Goal: Obtain resource: Download file/media

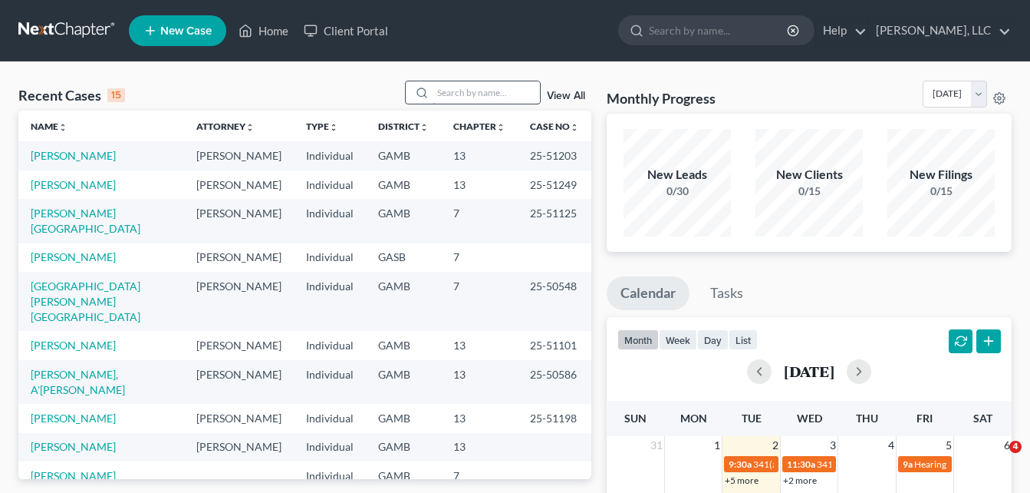
drag, startPoint x: 0, startPoint y: 0, endPoint x: 466, endPoint y: 94, distance: 475.0
click at [466, 94] on input "search" at bounding box center [486, 92] width 107 height 22
type input "vincent"
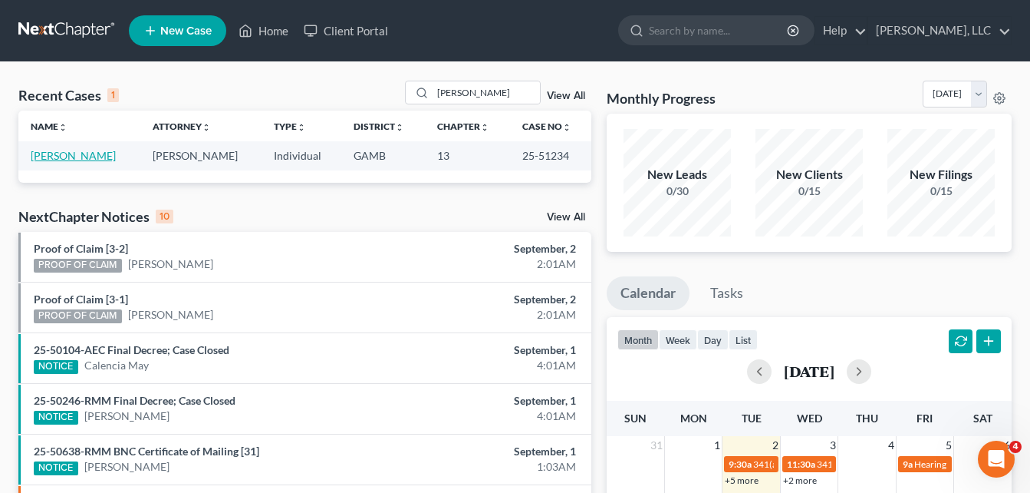
click at [71, 157] on link "[PERSON_NAME]" at bounding box center [73, 155] width 85 height 13
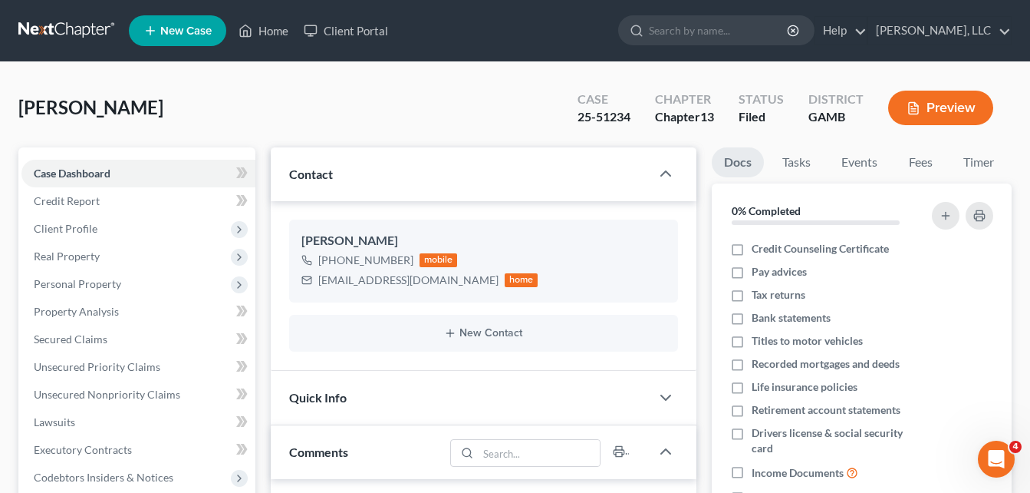
click at [239, 127] on div "[PERSON_NAME] Upgraded Case 25-51234 Chapter Chapter 13 Status [GEOGRAPHIC_DATA…" at bounding box center [515, 114] width 994 height 67
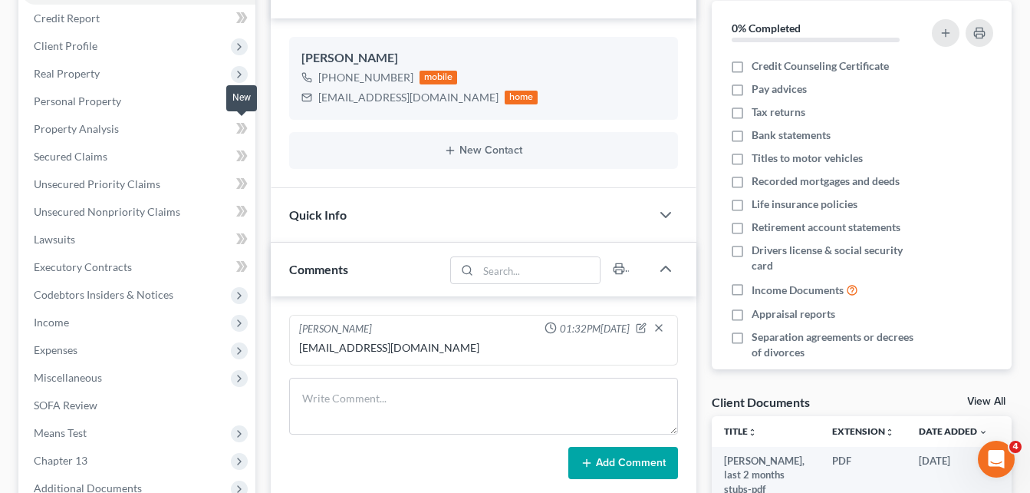
scroll to position [184, 0]
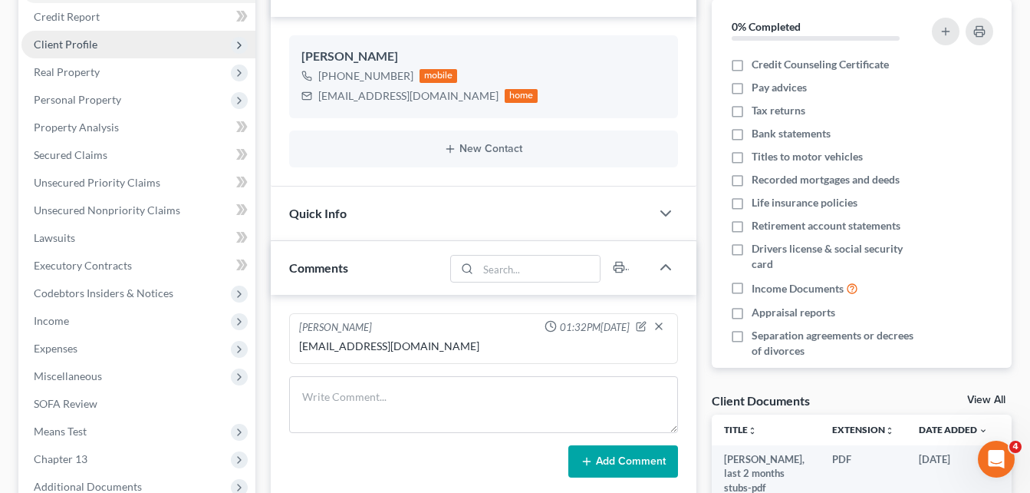
click at [68, 48] on span "Client Profile" at bounding box center [66, 44] width 64 height 13
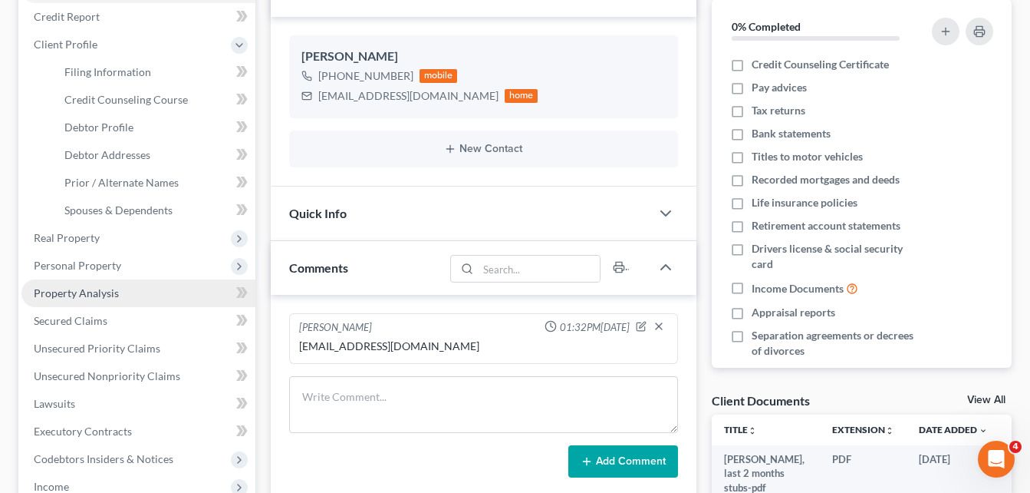
click at [65, 281] on link "Property Analysis" at bounding box center [138, 293] width 234 height 28
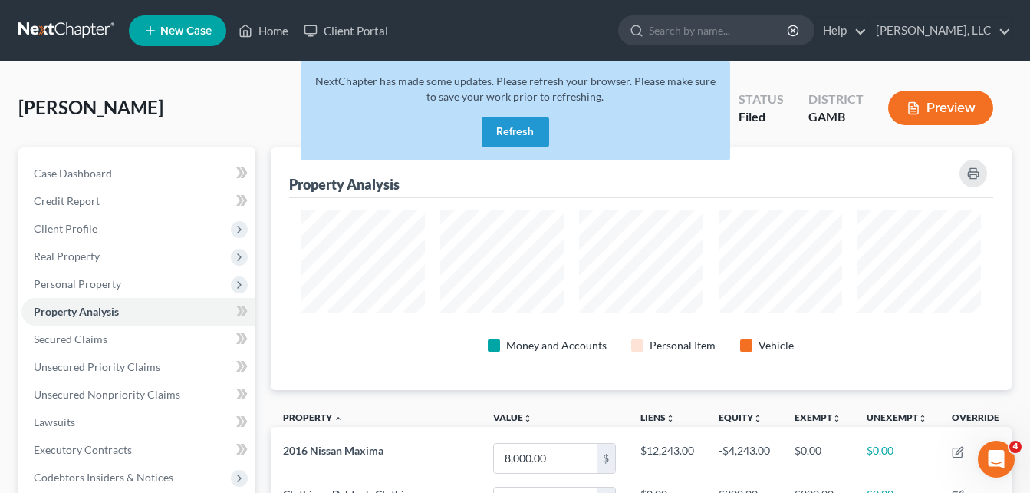
click at [520, 132] on button "Refresh" at bounding box center [516, 132] width 68 height 31
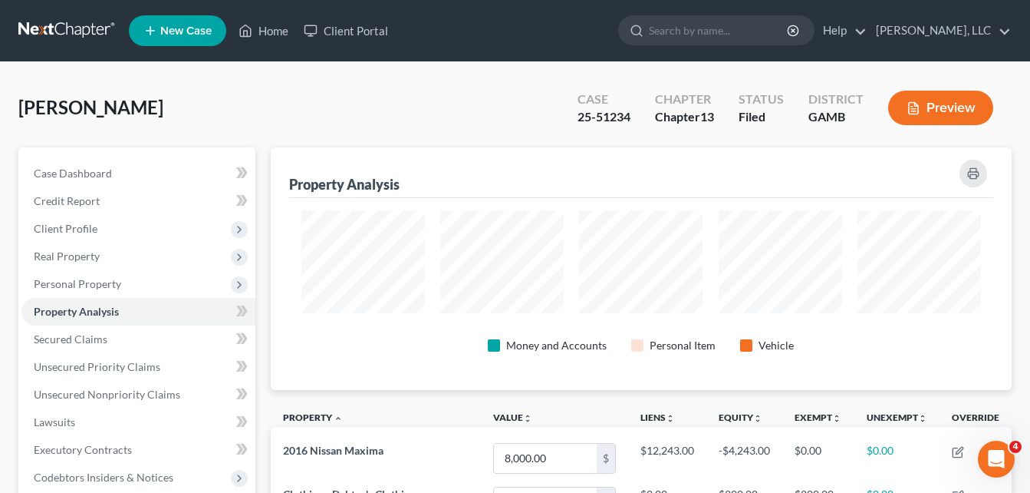
click at [265, 79] on div "[PERSON_NAME] Upgraded Case 25-51234 Chapter Chapter 13 Status [GEOGRAPHIC_DATA…" at bounding box center [515, 452] width 1030 height 781
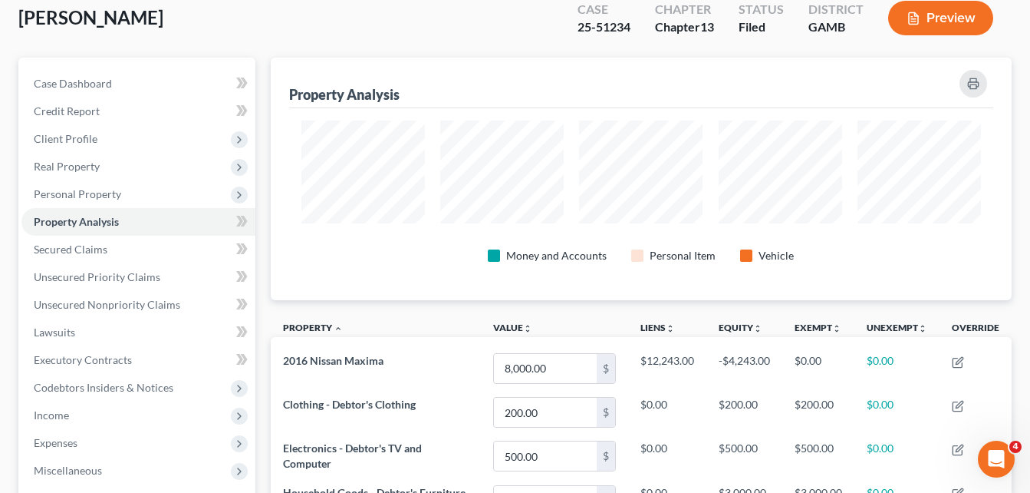
scroll to position [92, 0]
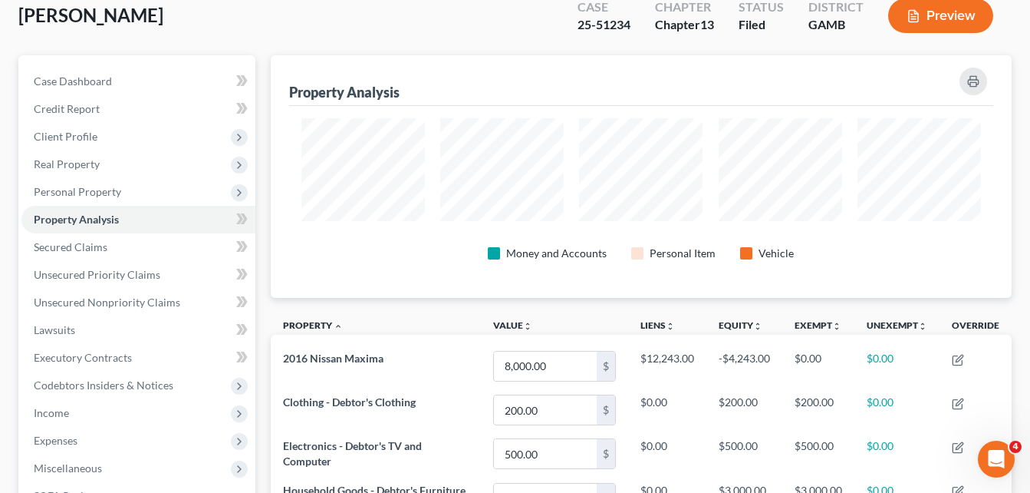
click at [263, 43] on div "[PERSON_NAME] Upgraded Case 25-51234 Chapter Chapter 13 Status [GEOGRAPHIC_DATA…" at bounding box center [515, 21] width 994 height 67
click at [259, 12] on div "[PERSON_NAME] Upgraded Case 25-51234 Chapter Chapter 13 Status [GEOGRAPHIC_DATA…" at bounding box center [515, 21] width 994 height 67
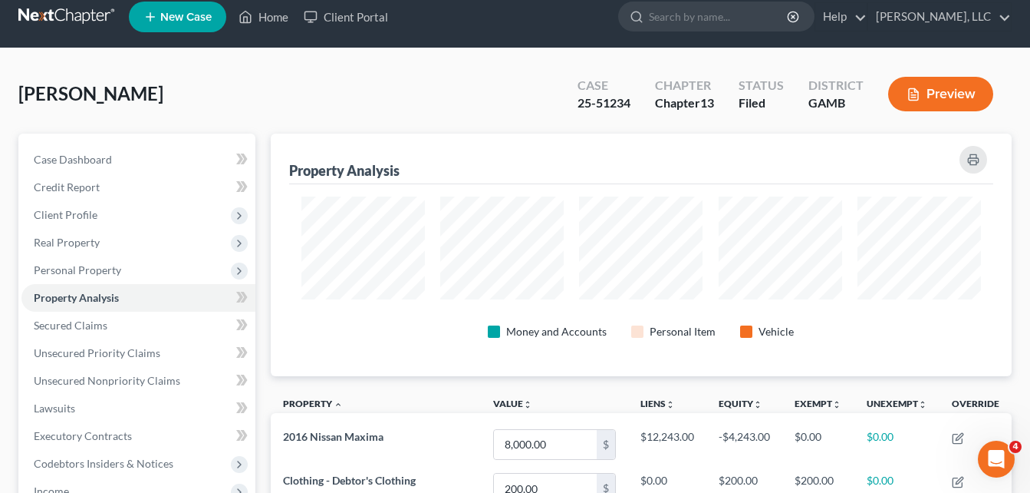
scroll to position [0, 0]
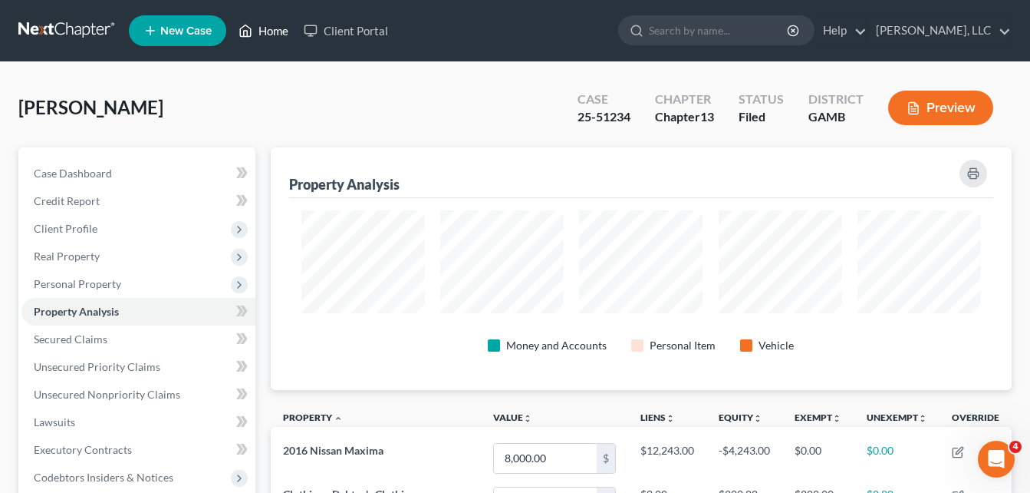
click at [269, 40] on link "Home" at bounding box center [263, 31] width 65 height 28
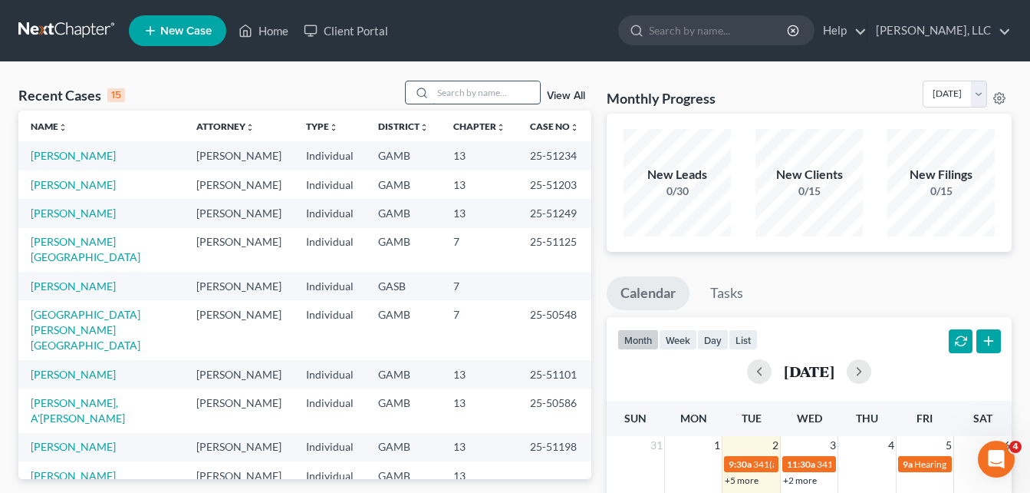
click at [457, 98] on input "search" at bounding box center [486, 92] width 107 height 22
type input "steph"
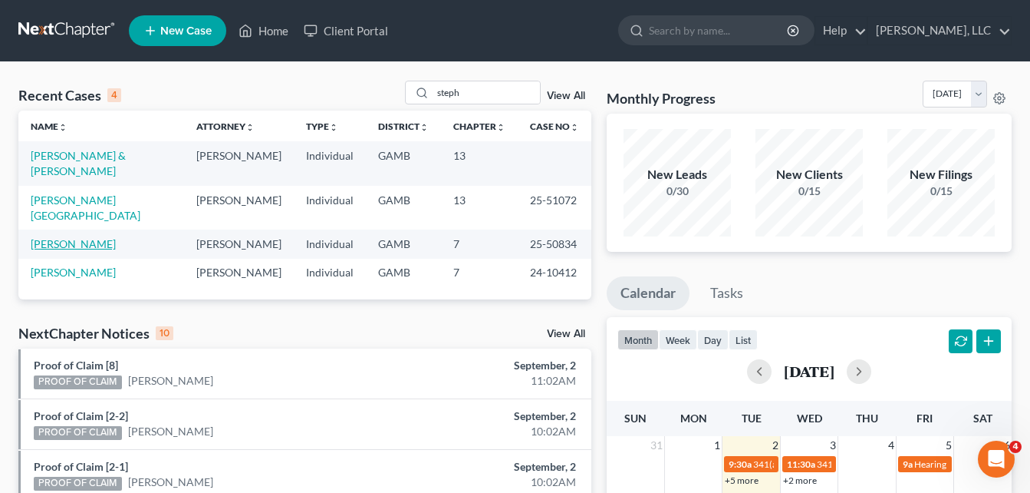
click at [77, 237] on link "[PERSON_NAME]" at bounding box center [73, 243] width 85 height 13
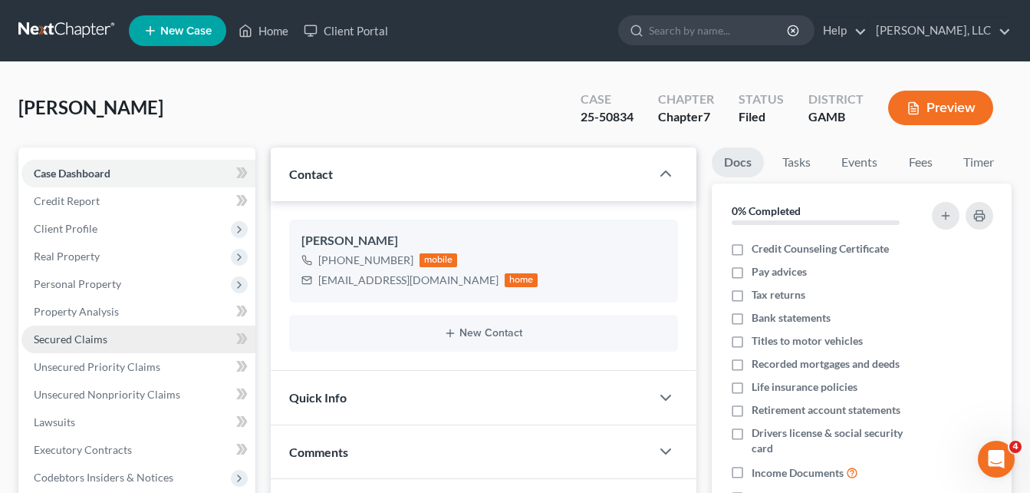
click at [72, 337] on span "Secured Claims" at bounding box center [71, 338] width 74 height 13
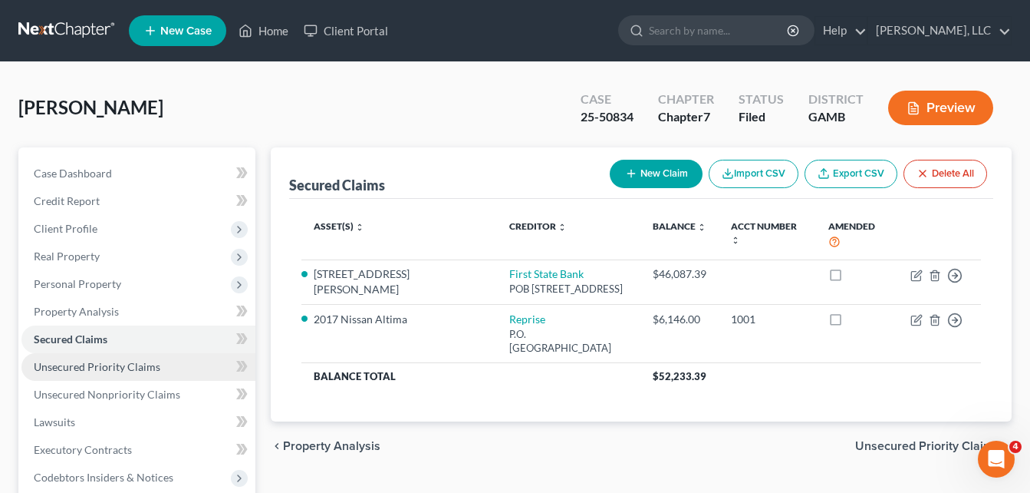
click at [61, 374] on link "Unsecured Priority Claims" at bounding box center [138, 367] width 234 height 28
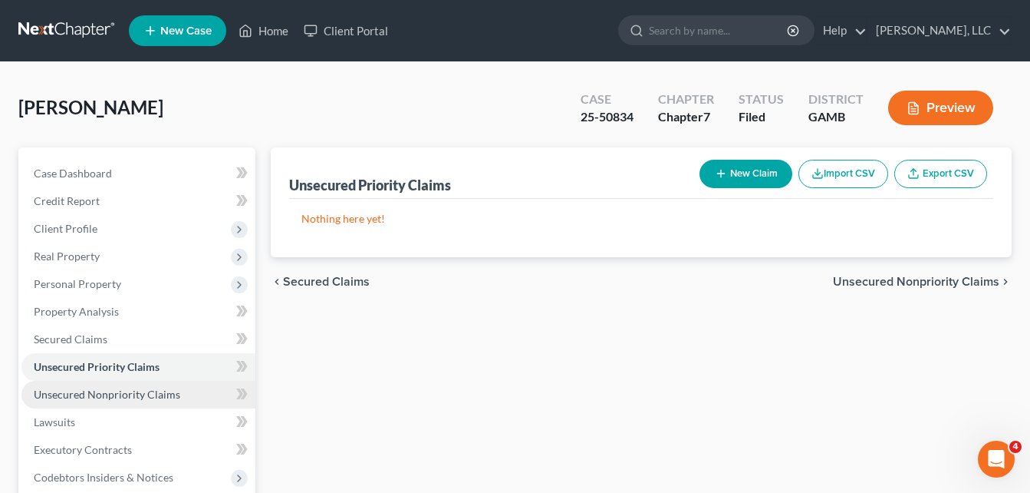
click at [78, 397] on span "Unsecured Nonpriority Claims" at bounding box center [107, 393] width 147 height 13
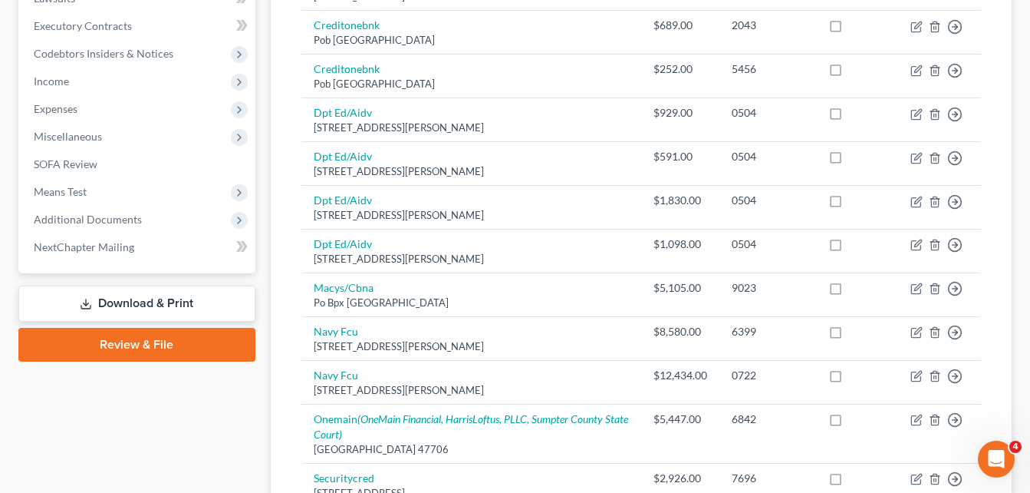
scroll to position [393, 0]
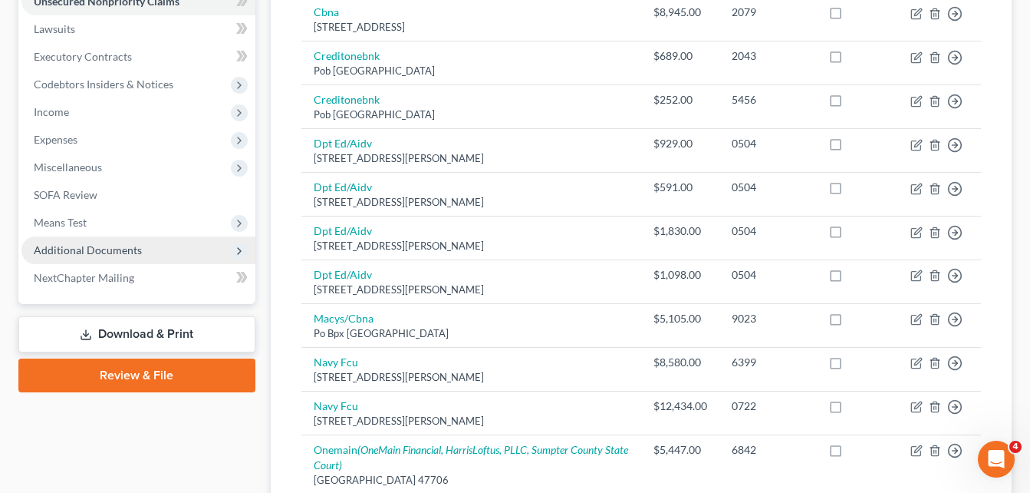
click at [115, 256] on span "Additional Documents" at bounding box center [138, 250] width 234 height 28
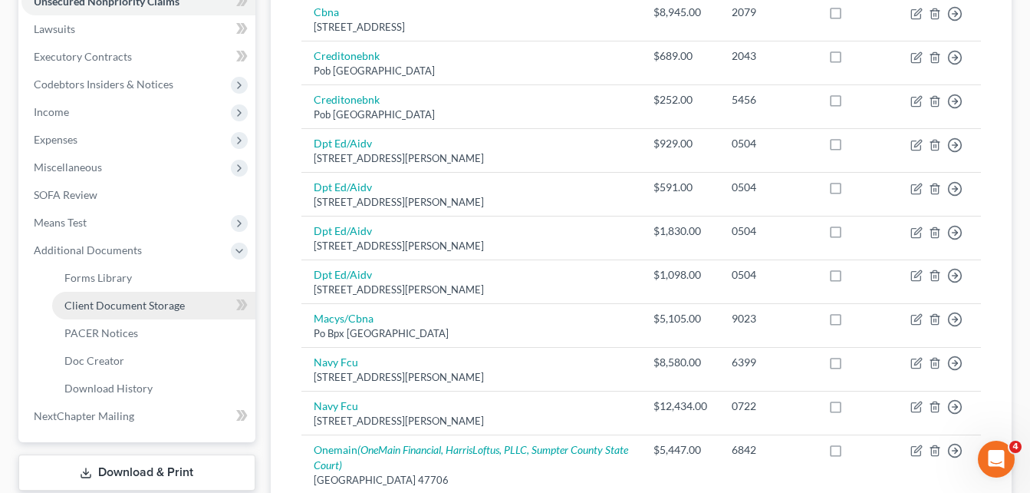
click at [115, 313] on link "Client Document Storage" at bounding box center [153, 306] width 203 height 28
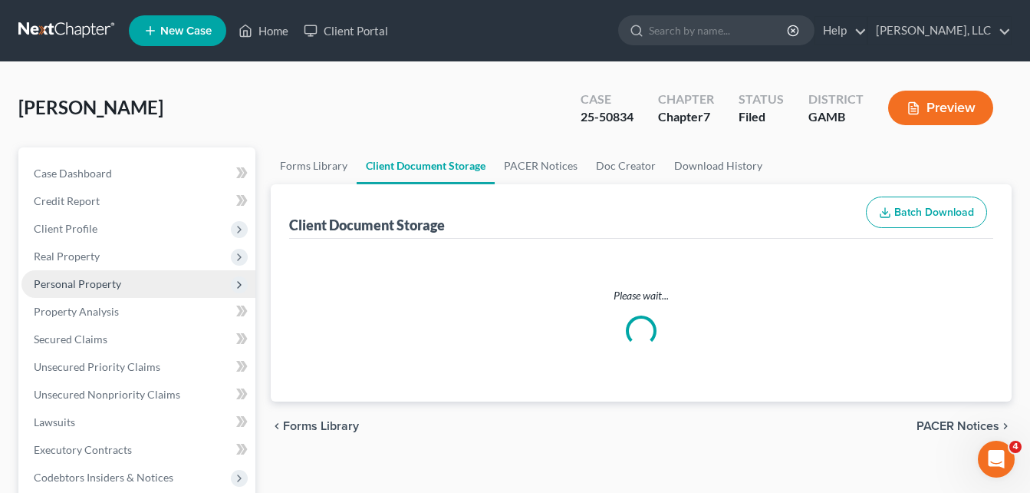
select select "26"
select select "6"
select select "22"
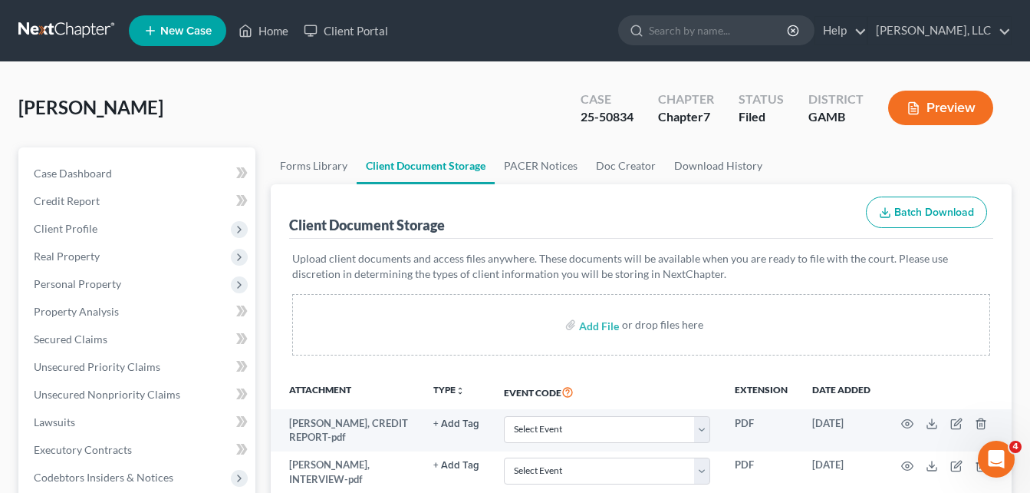
click at [70, 345] on link "Secured Claims" at bounding box center [138, 339] width 234 height 28
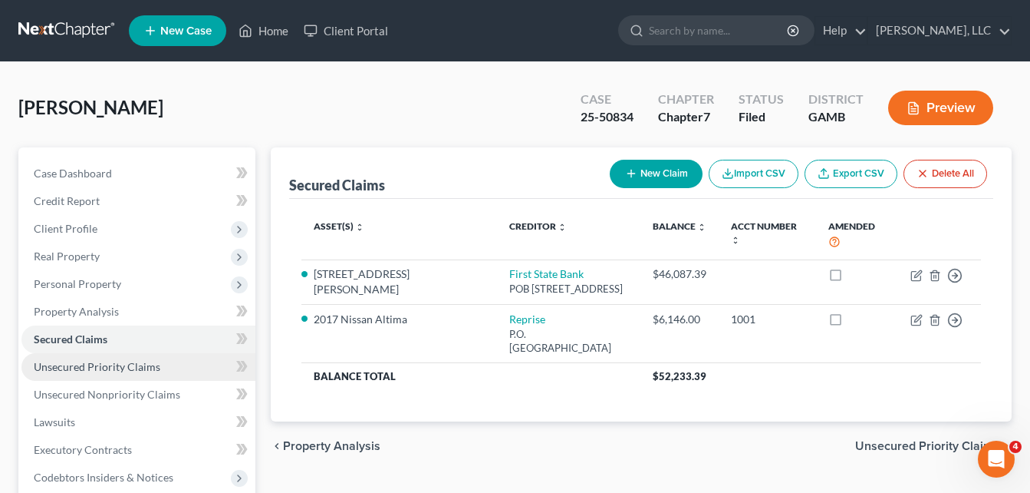
click at [71, 370] on span "Unsecured Priority Claims" at bounding box center [97, 366] width 127 height 13
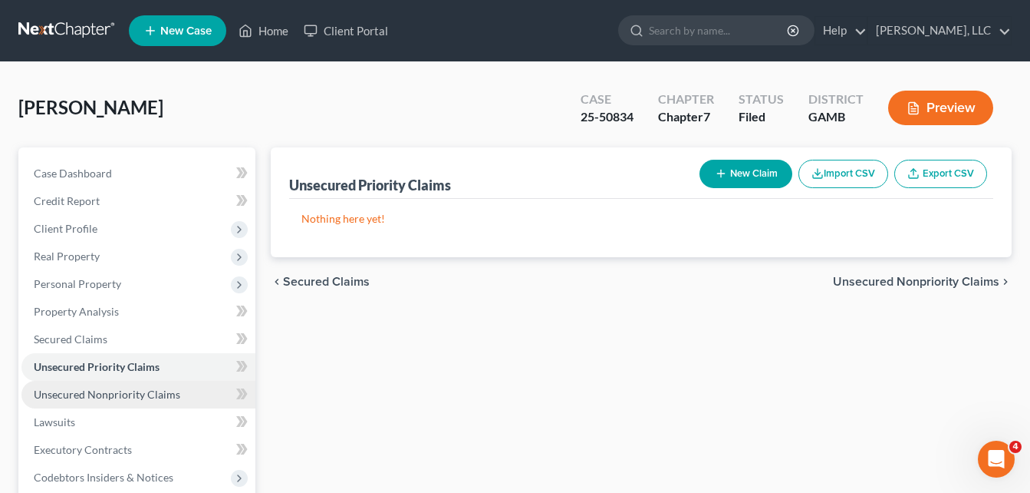
click at [75, 390] on span "Unsecured Nonpriority Claims" at bounding box center [107, 393] width 147 height 13
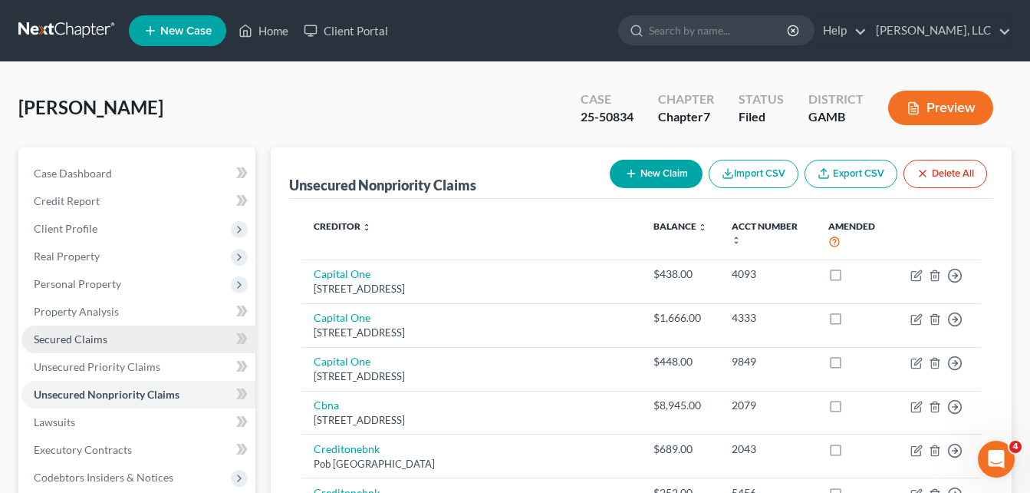
click at [69, 332] on span "Secured Claims" at bounding box center [71, 338] width 74 height 13
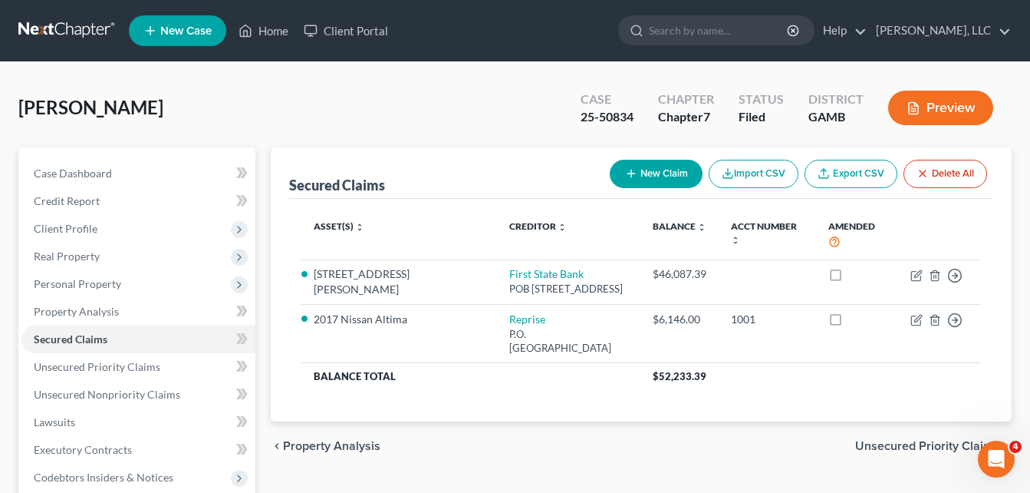
click at [260, 279] on div "Case Dashboard Payments Invoices Payments Payments Credit Report Client Profile" at bounding box center [137, 466] width 252 height 638
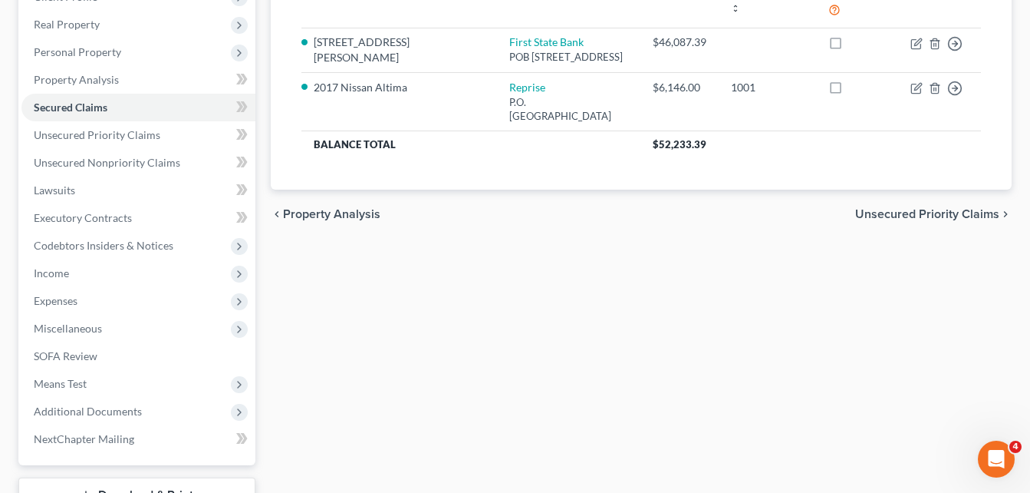
scroll to position [228, 0]
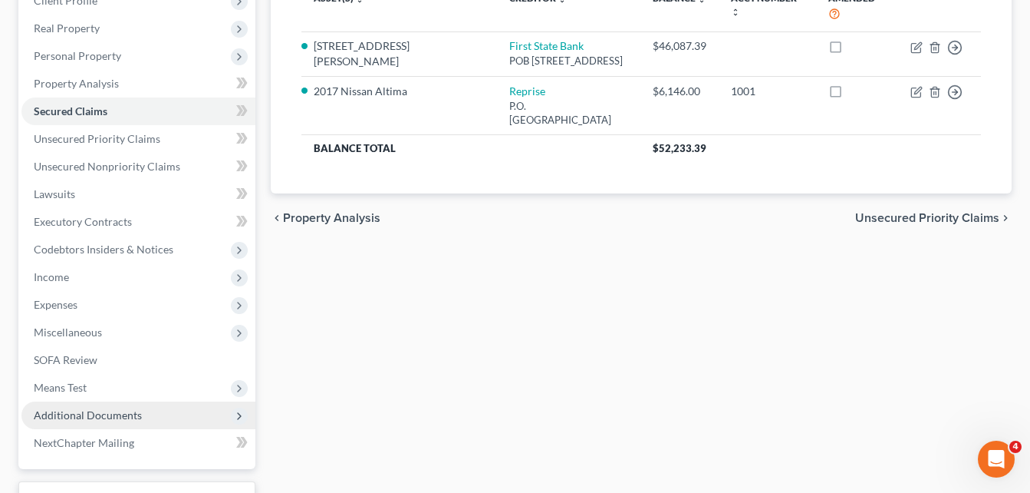
click at [84, 418] on span "Additional Documents" at bounding box center [88, 414] width 108 height 13
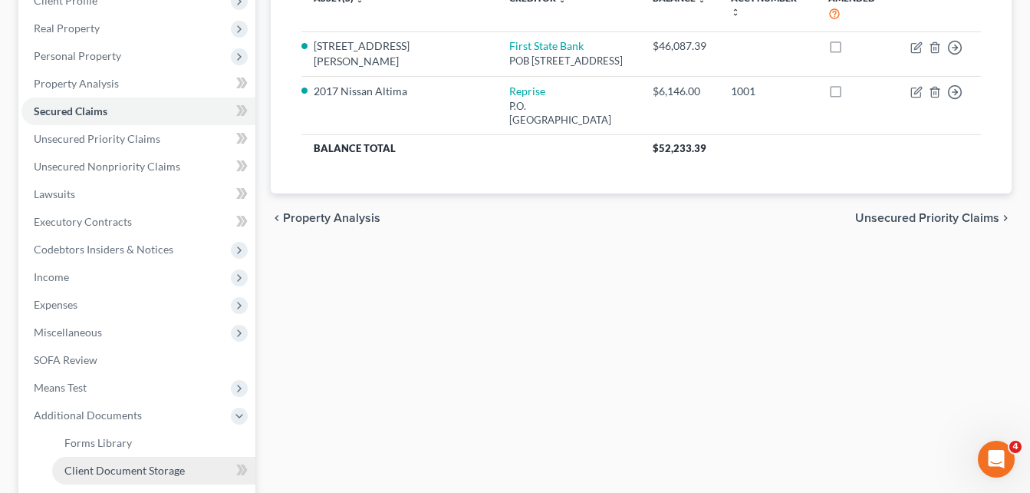
click at [97, 472] on span "Client Document Storage" at bounding box center [124, 469] width 120 height 13
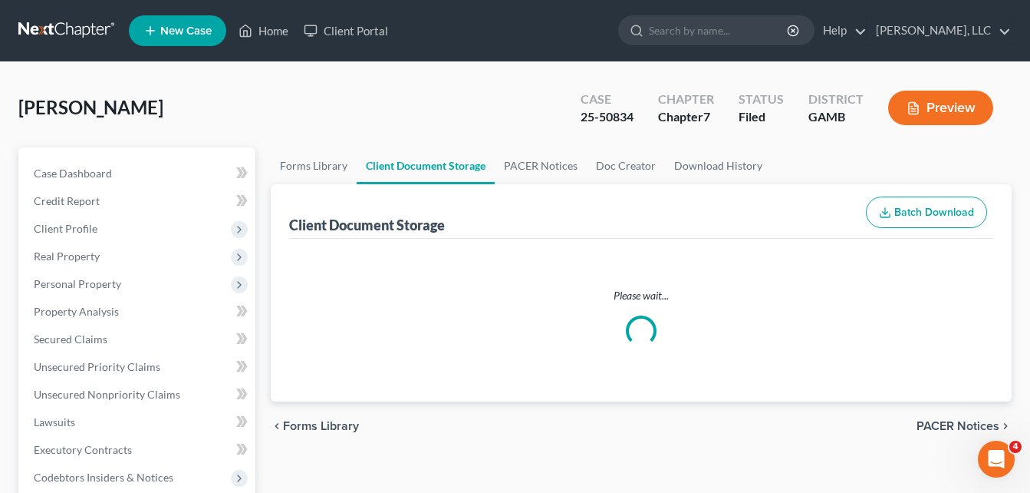
select select "26"
select select "6"
select select "22"
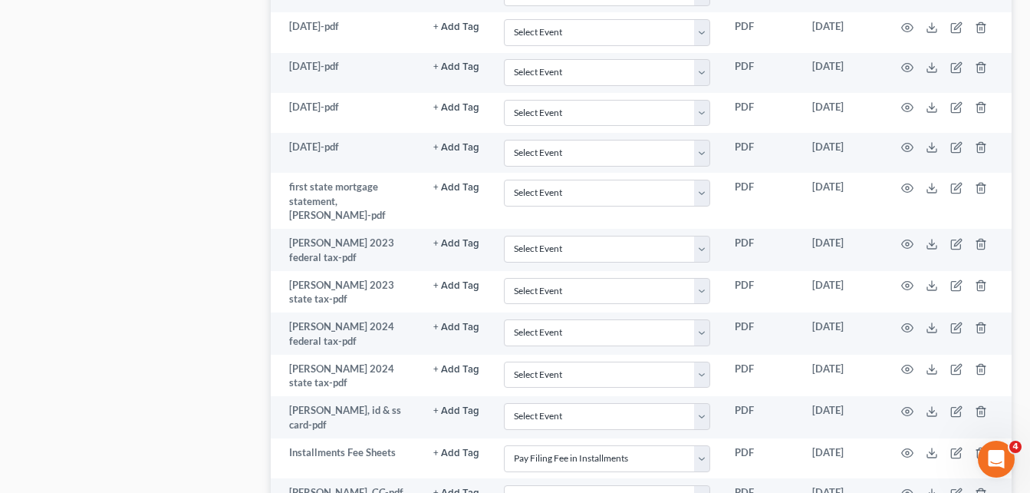
scroll to position [988, 0]
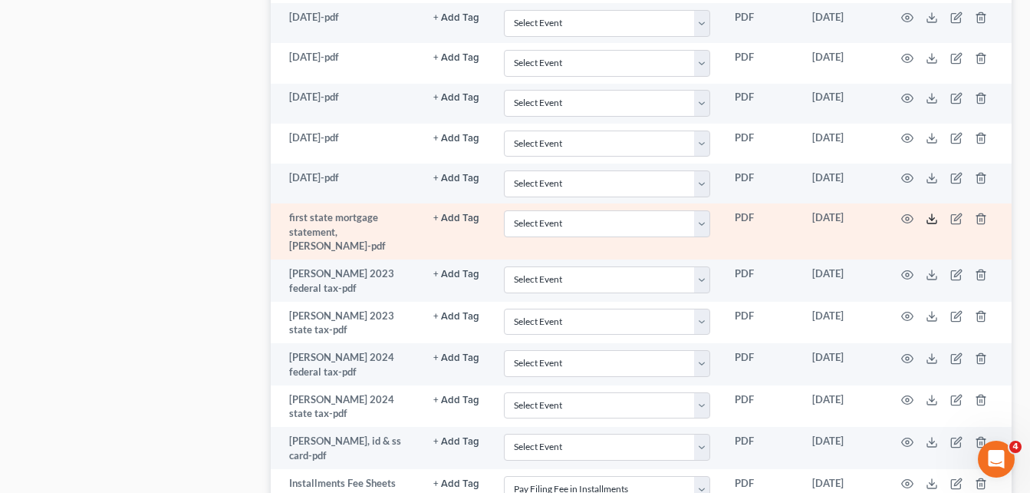
click at [931, 213] on icon at bounding box center [932, 219] width 12 height 12
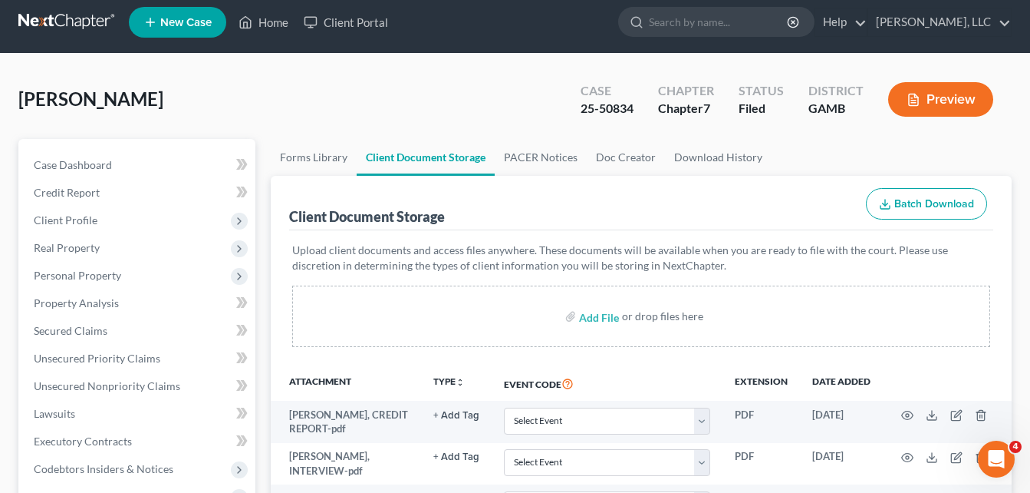
scroll to position [0, 0]
